Goal: Go to known website: Access a specific website the user already knows

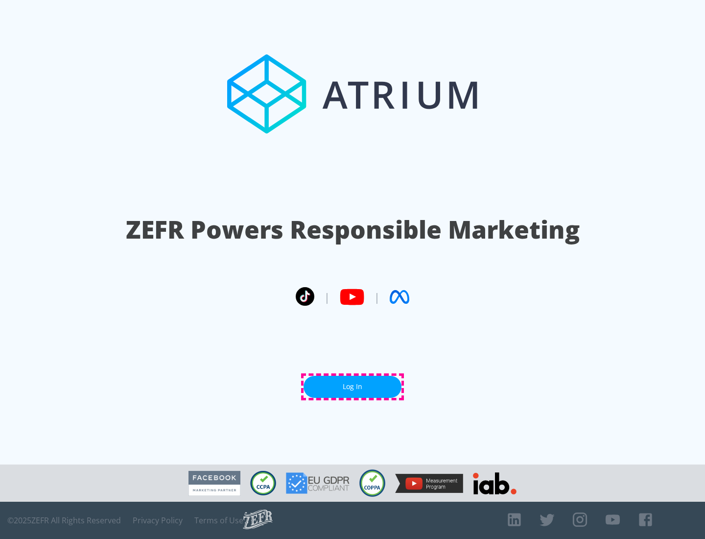
click at [352, 386] on link "Log In" at bounding box center [353, 386] width 98 height 22
